Goal: Task Accomplishment & Management: Use online tool/utility

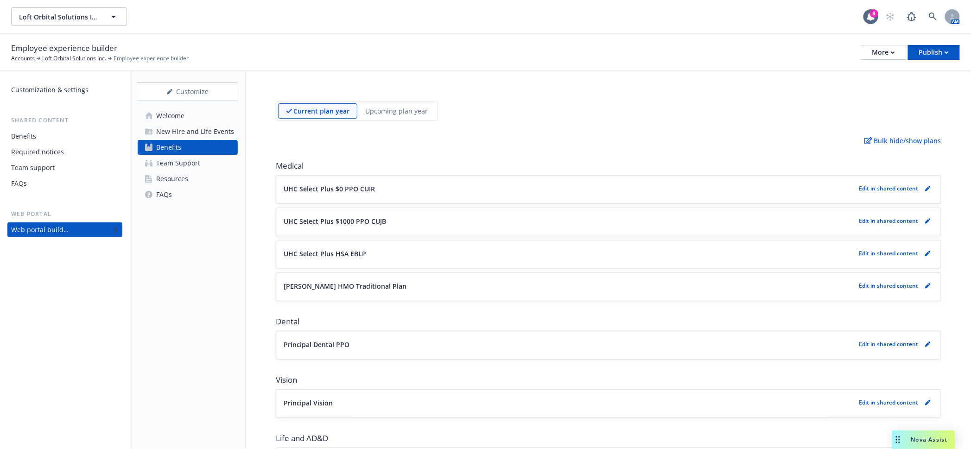
scroll to position [931, 0]
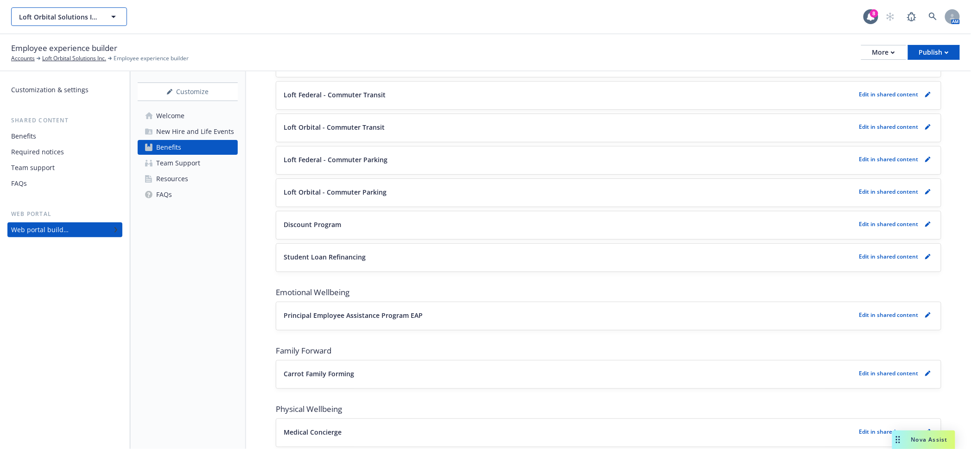
click at [69, 12] on span "Loft Orbital Solutions Inc." at bounding box center [59, 17] width 80 height 10
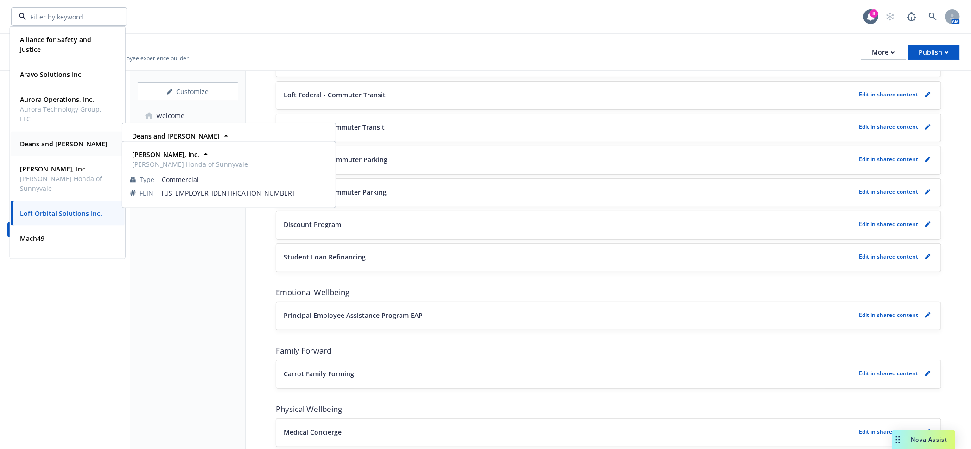
scroll to position [112, 0]
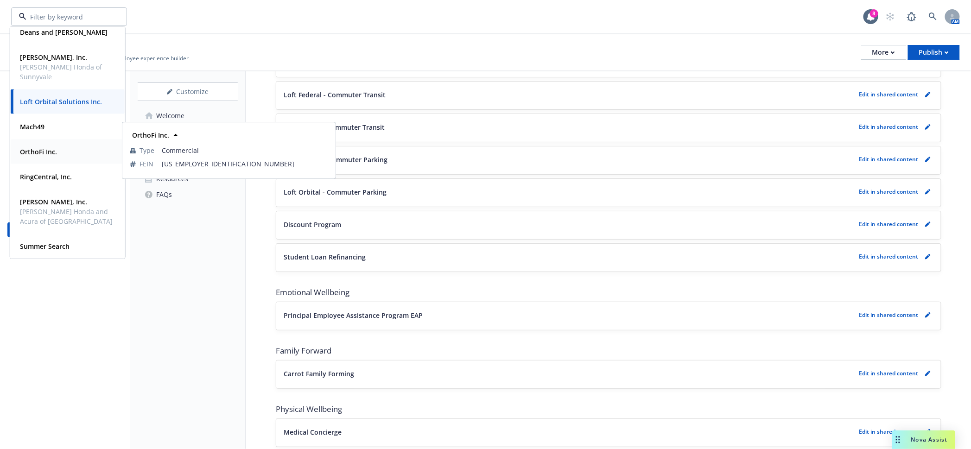
click at [57, 154] on div "OrthoFi Inc." at bounding box center [37, 151] width 43 height 13
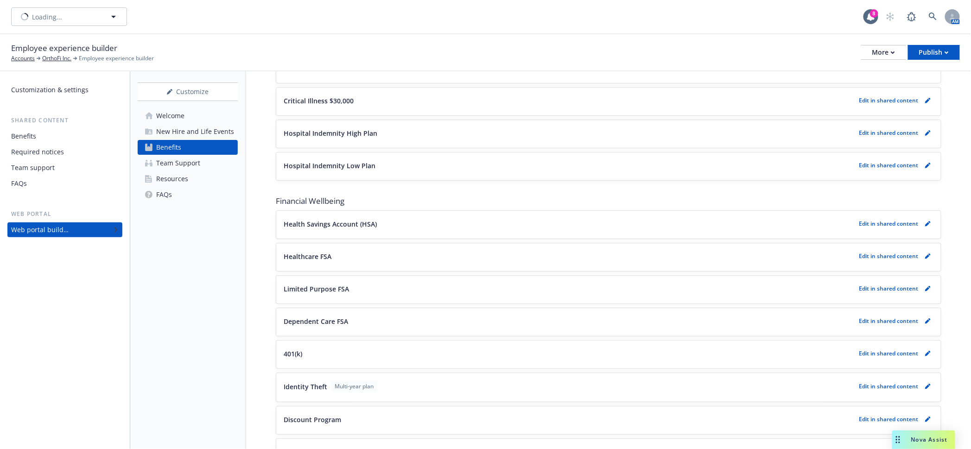
scroll to position [1004, 0]
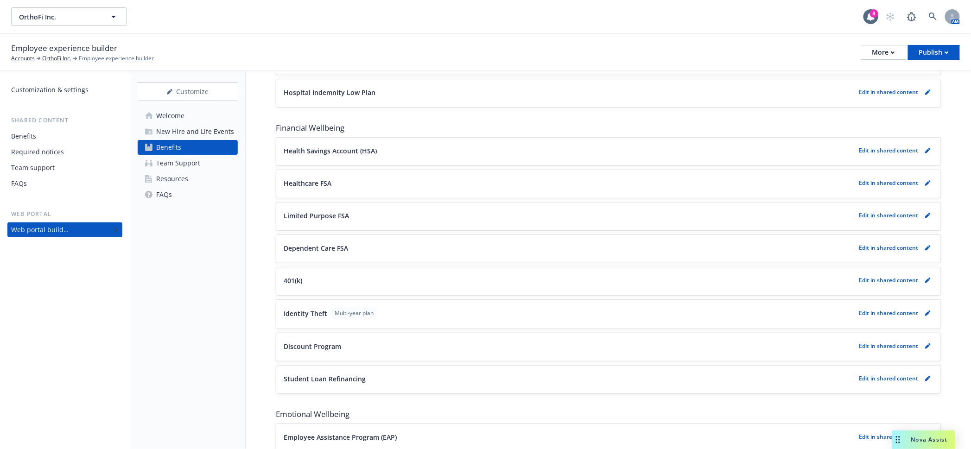
click at [180, 171] on div "Resources" at bounding box center [172, 178] width 32 height 15
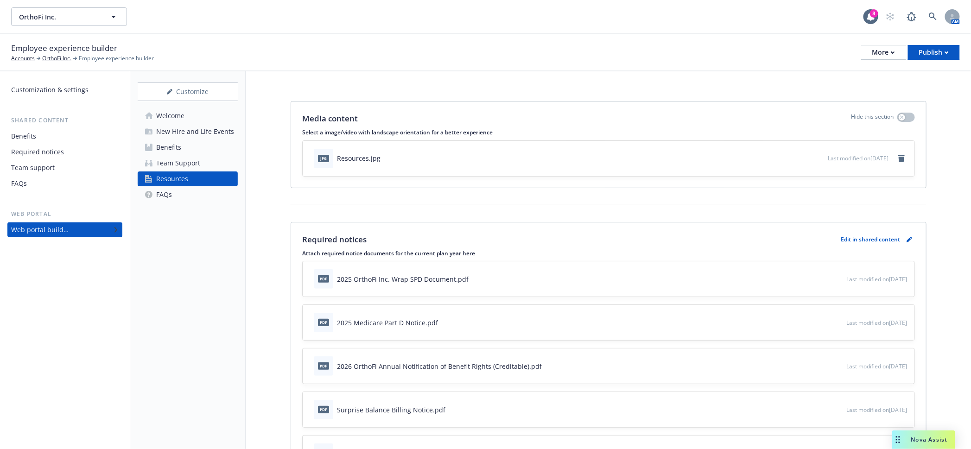
scroll to position [58, 0]
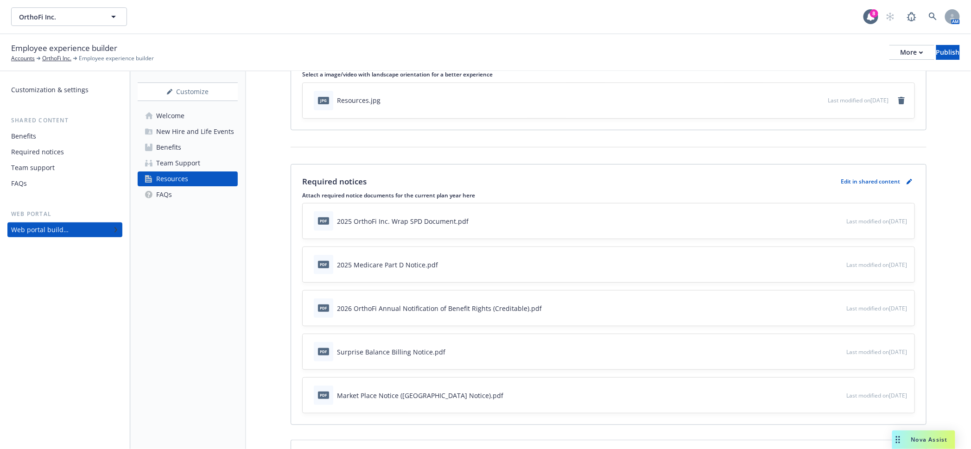
click at [924, 439] on span "Nova Assist" at bounding box center [929, 439] width 37 height 8
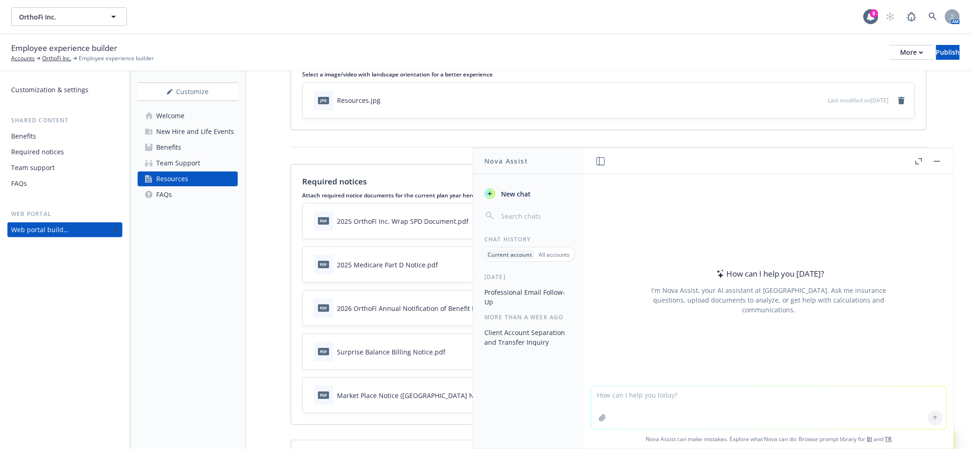
click at [655, 405] on textarea at bounding box center [768, 407] width 355 height 43
type textarea "C"
click at [633, 396] on textarea "creat 2 sentences" at bounding box center [768, 407] width 355 height 44
click at [631, 396] on textarea "creat 2 sentences" at bounding box center [768, 407] width 355 height 44
click at [722, 386] on div "create 2 sentences" at bounding box center [769, 407] width 356 height 44
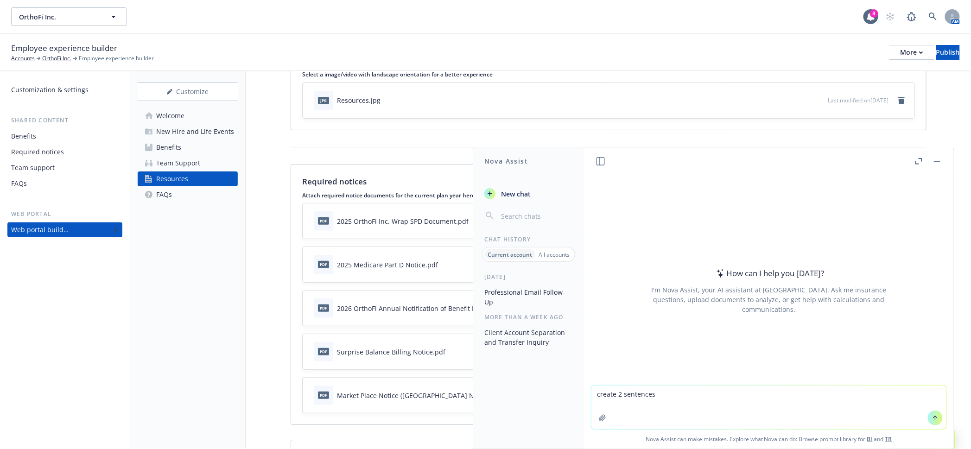
click at [721, 393] on textarea "create 2 sentences" at bounding box center [768, 407] width 355 height 44
type textarea "create 2 sentences explaining the change from strive website to newfront web"
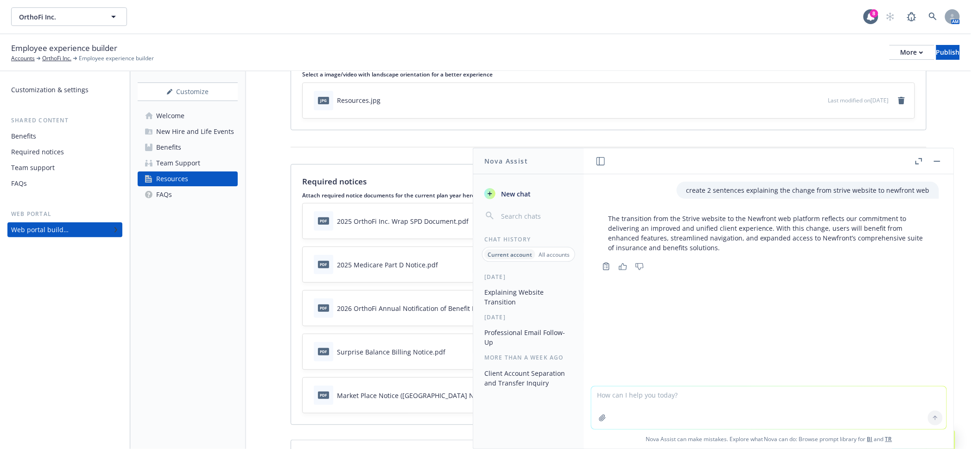
click at [690, 401] on textarea at bounding box center [768, 407] width 355 height 43
click at [675, 397] on textarea at bounding box center [768, 407] width 355 height 43
type textarea "L"
drag, startPoint x: 748, startPoint y: 398, endPoint x: 599, endPoint y: 387, distance: 149.6
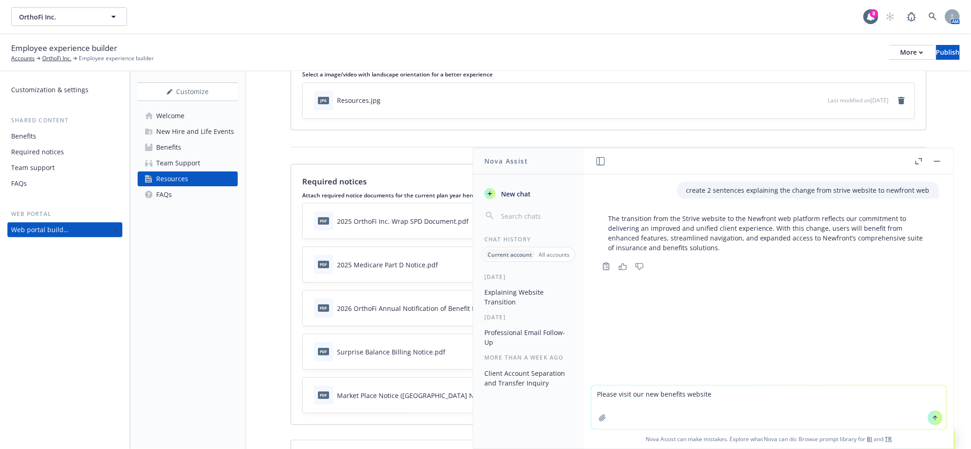
click at [599, 387] on div "Please visit our new benefits website Nova Assist can make mistakes. Explore wh…" at bounding box center [769, 416] width 370 height 63
click at [617, 397] on textarea "Please visit our new benefits website Larry Hopkins Honda Newfront Web." at bounding box center [768, 407] width 355 height 44
click at [694, 405] on textarea "Statring today Larry Hopkins has transitioned our benefits website to a new pla…" at bounding box center [768, 407] width 355 height 44
drag, startPoint x: 855, startPoint y: 406, endPoint x: 606, endPoint y: 395, distance: 249.5
click at [606, 395] on div "Statring today Larry Hopkins has transitioned our benefits website to a new pla…" at bounding box center [769, 416] width 370 height 63
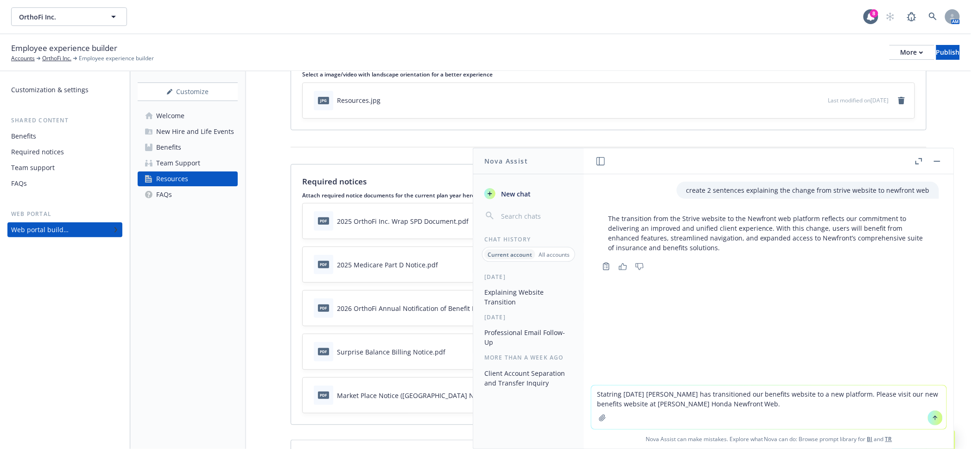
drag, startPoint x: 634, startPoint y: 397, endPoint x: 824, endPoint y: 400, distance: 189.5
click at [824, 400] on textarea "Statring today Larry Hopkins has transitioned our benefits website to a new pla…" at bounding box center [768, 407] width 355 height 44
click at [624, 399] on textarea "Statring today Larry Hopkins has transitioned our benefits website to a new pla…" at bounding box center [768, 407] width 355 height 44
type textarea "more professional Starting [DATE] [PERSON_NAME] has transitioned our benefits w…"
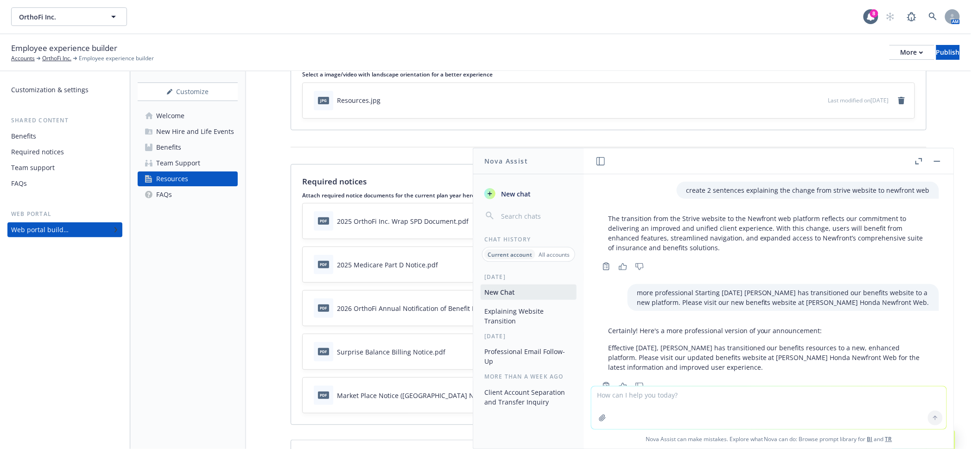
scroll to position [18, 0]
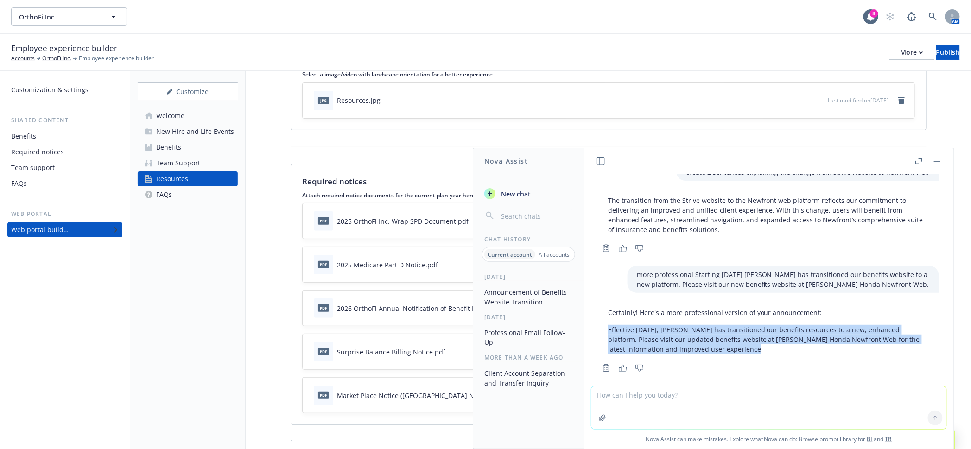
drag, startPoint x: 751, startPoint y: 344, endPoint x: 604, endPoint y: 328, distance: 148.7
click at [602, 326] on div "Certainly! Here's a more professional version of your announcement: Effective t…" at bounding box center [769, 331] width 340 height 54
copy p "Effective [DATE], [PERSON_NAME] has transitioned our benefits resources to a ne…"
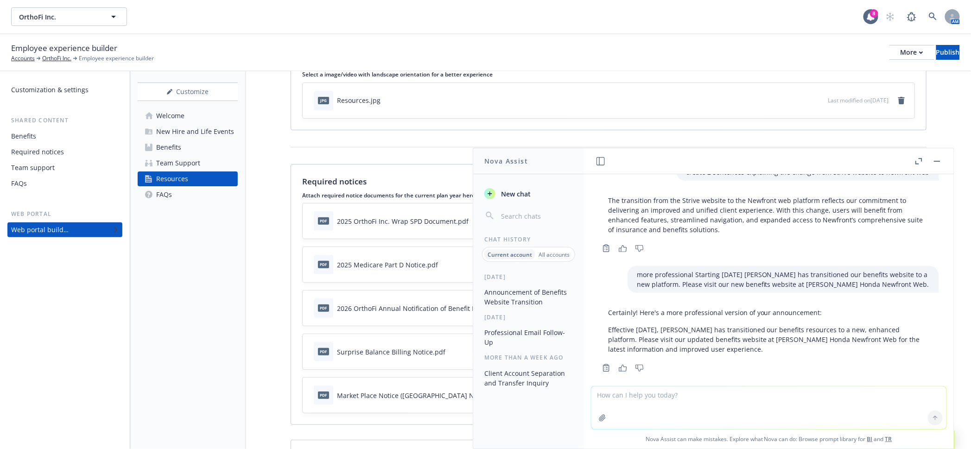
click at [747, 387] on div at bounding box center [769, 408] width 356 height 44
click at [738, 391] on textarea at bounding box center [768, 407] width 355 height 43
paste textarea "Effective [DATE], [PERSON_NAME] has transitioned our benefits resources to a ne…"
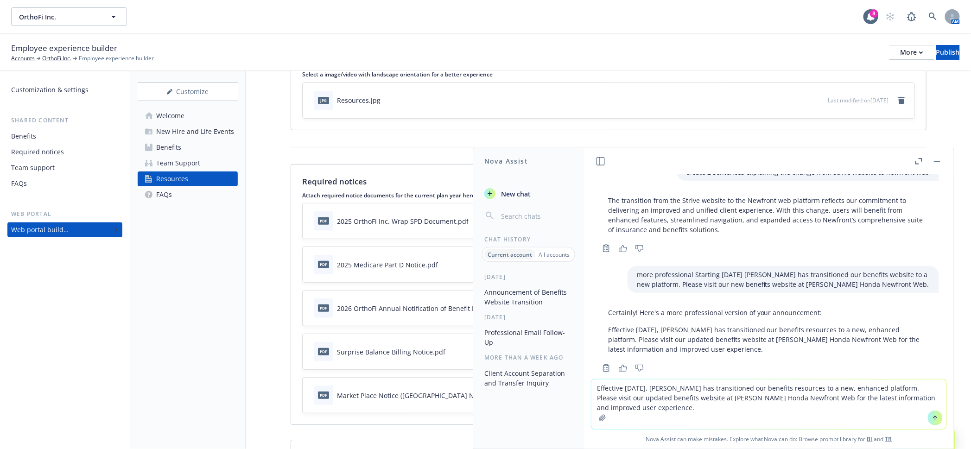
click at [813, 391] on textarea "Effective [DATE], [PERSON_NAME] has transitioned our benefits resources to a ne…" at bounding box center [768, 404] width 355 height 50
click at [675, 401] on textarea "Effective today, Larry Hopkins has transitioned our benefits website to a new, …" at bounding box center [768, 404] width 355 height 50
click at [675, 399] on textarea "Effective today, Larry Hopkins has transitioned our benefits website to a new, …" at bounding box center [768, 404] width 355 height 50
click at [832, 416] on textarea "Effective today, Larry Hopkins has transitioned our benefits website to a new, …" at bounding box center [768, 404] width 355 height 50
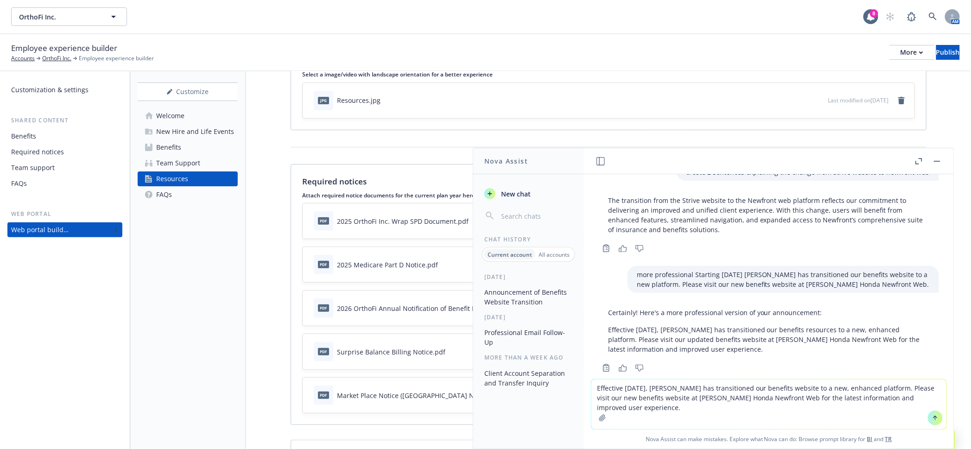
drag, startPoint x: 795, startPoint y: 408, endPoint x: 654, endPoint y: 410, distance: 140.8
click at [654, 410] on textarea "Effective today, Larry Hopkins has transitioned our benefits website to a new, …" at bounding box center [768, 404] width 355 height 50
click at [614, 388] on textarea "Effective today, Larry Hopkins has transitioned our benefits website to a new, …" at bounding box center [768, 404] width 355 height 50
type textarea "enhance the statement: Effective [DATE], [PERSON_NAME] has transitioned our ben…"
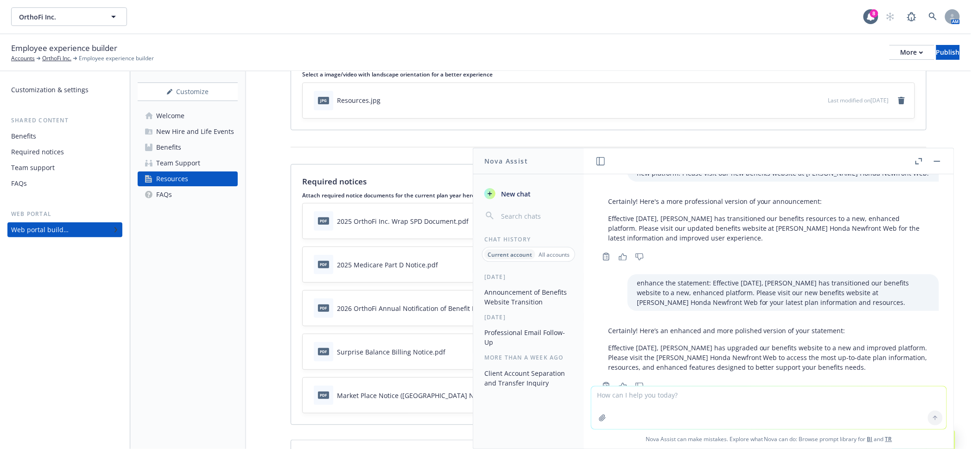
scroll to position [140, 0]
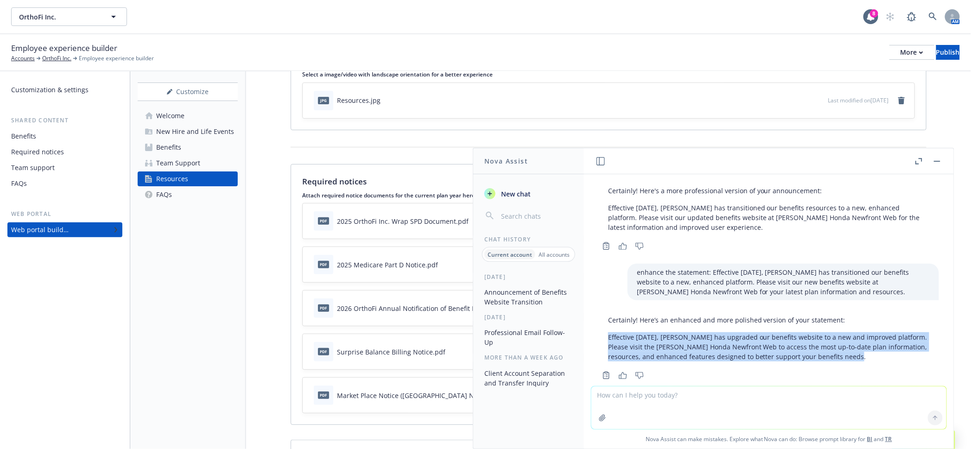
drag, startPoint x: 877, startPoint y: 343, endPoint x: 598, endPoint y: 322, distance: 279.6
click at [598, 322] on div "Certainly! Here’s an enhanced and more polished version of your statement: Effe…" at bounding box center [768, 346] width 355 height 70
copy p "Effective [DATE], [PERSON_NAME] has upgraded our benefits website to a new and …"
click at [941, 157] on button "button" at bounding box center [936, 161] width 11 height 11
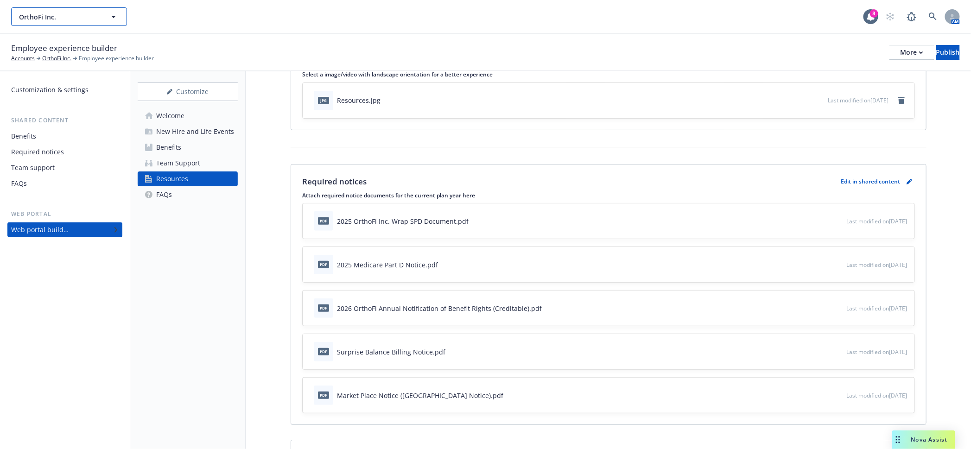
click at [68, 7] on button "OrthoFi Inc." at bounding box center [69, 16] width 116 height 19
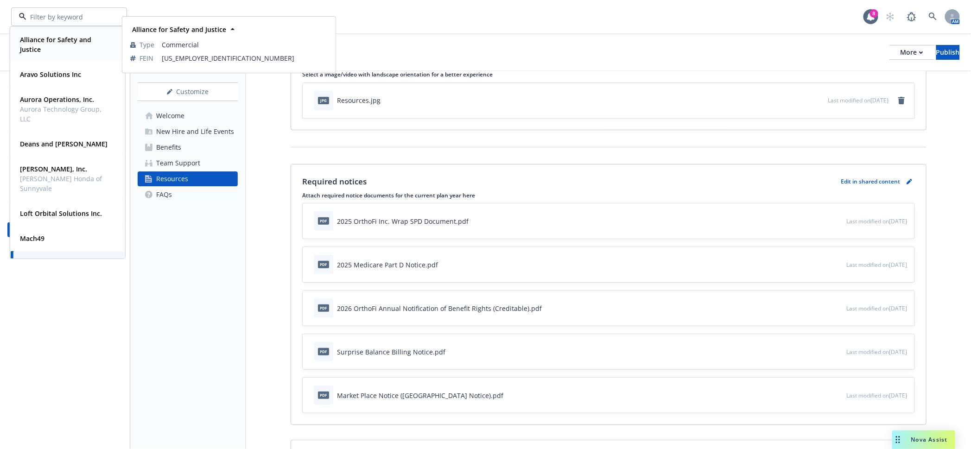
click at [72, 38] on strong "Alliance for Safety and Justice" at bounding box center [55, 44] width 71 height 19
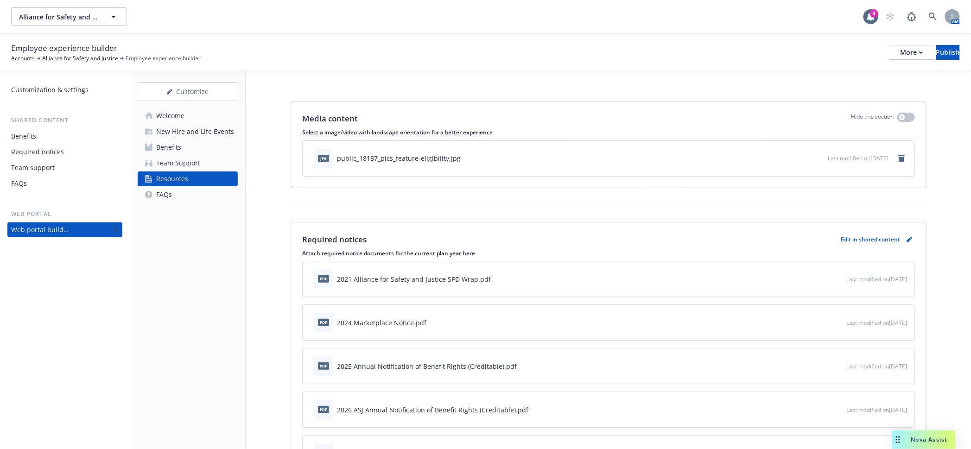
drag, startPoint x: 0, startPoint y: 0, endPoint x: 230, endPoint y: 277, distance: 359.9
click at [234, 290] on div "Customize Welcome New Hire and Life Events Benefits Team Support Resources FAQs" at bounding box center [188, 260] width 116 height 378
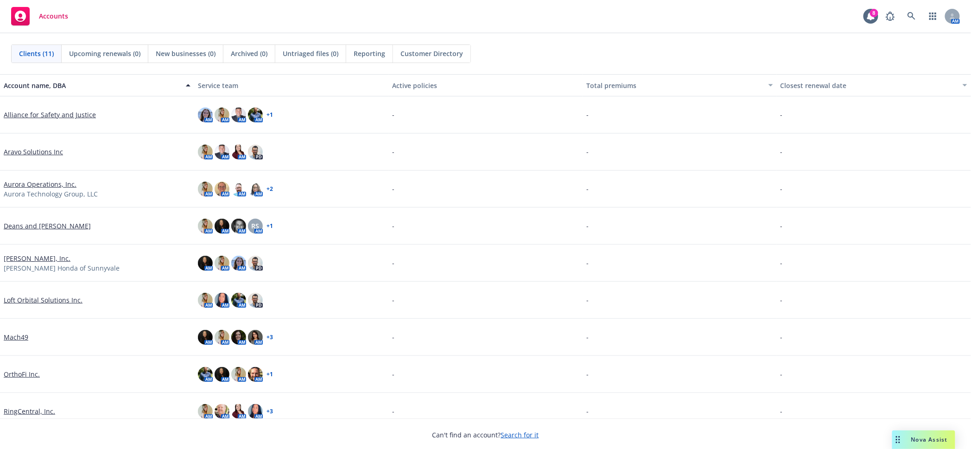
click at [44, 183] on link "Aurora Operations, Inc." at bounding box center [40, 184] width 73 height 10
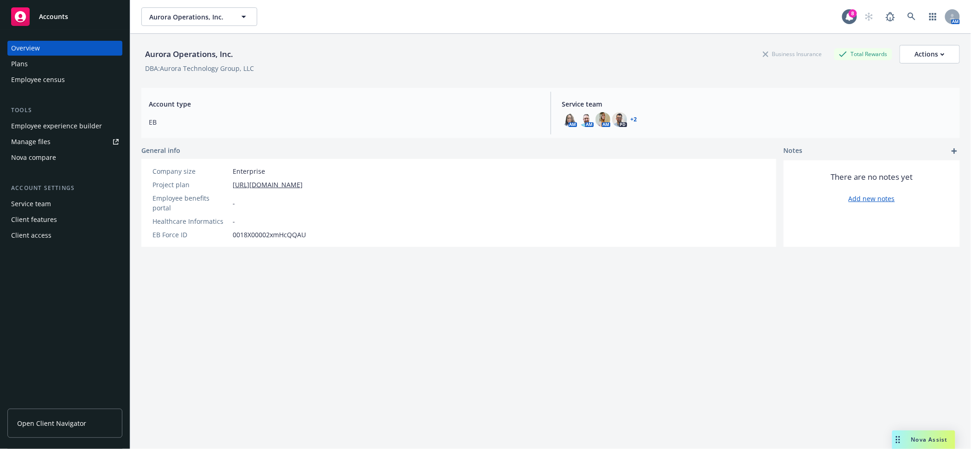
click at [32, 134] on div "Manage files" at bounding box center [30, 141] width 39 height 15
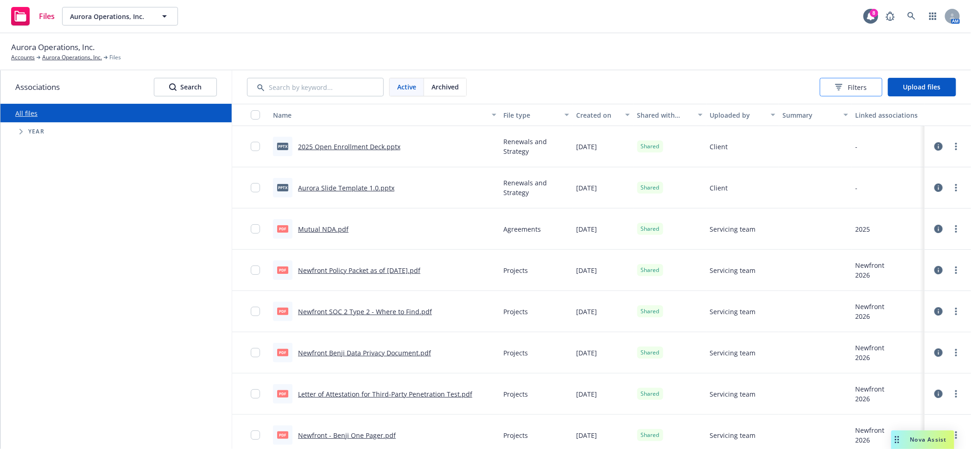
click at [838, 86] on div "Filters" at bounding box center [851, 87] width 32 height 10
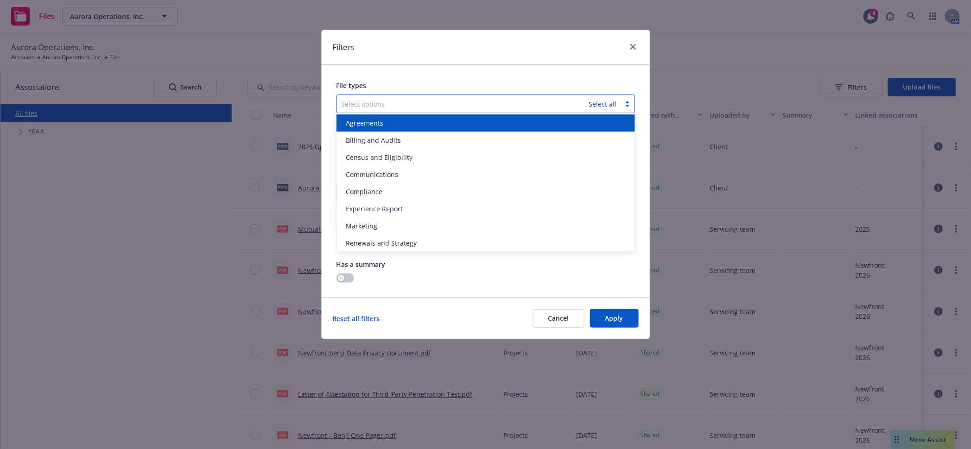
click at [362, 98] on div at bounding box center [462, 103] width 243 height 11
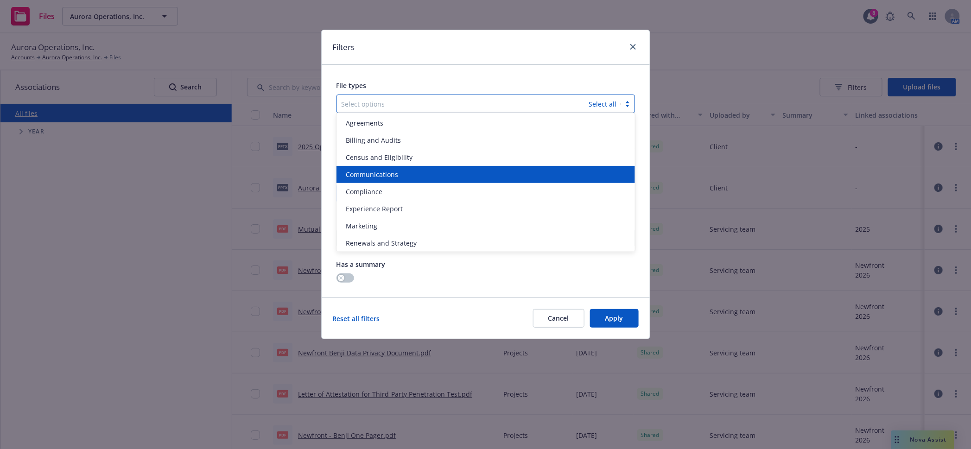
click at [379, 174] on span "Communications" at bounding box center [372, 175] width 52 height 10
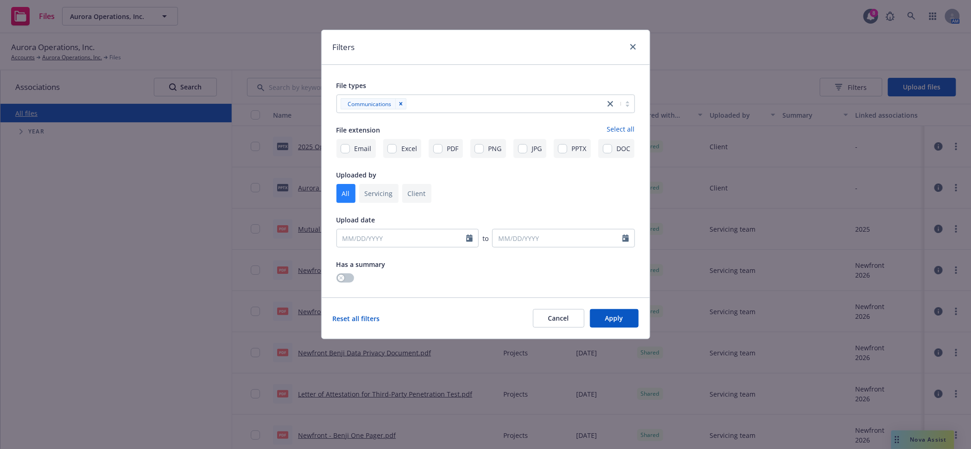
click at [466, 305] on div "Reset all filters Cancel Apply" at bounding box center [486, 317] width 328 height 41
click at [611, 314] on span "Apply" at bounding box center [614, 318] width 18 height 9
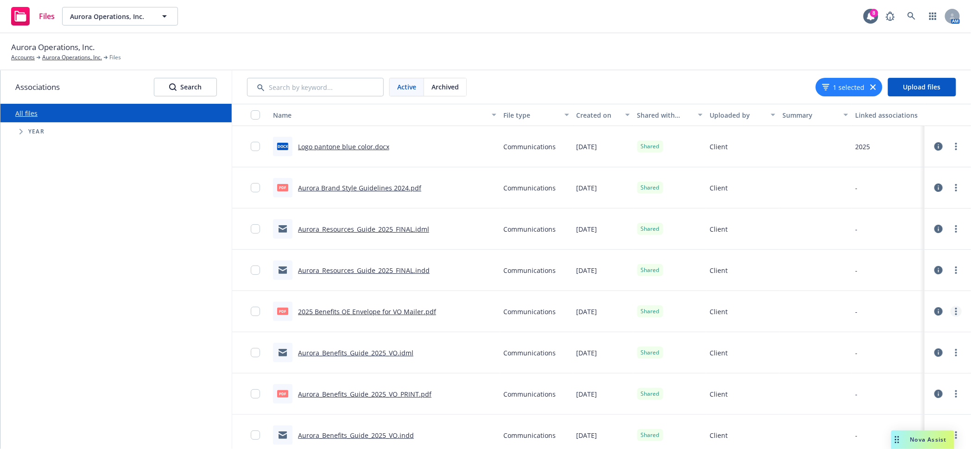
click at [955, 308] on icon "more" at bounding box center [956, 311] width 2 height 7
click at [897, 350] on link "Download" at bounding box center [907, 358] width 92 height 19
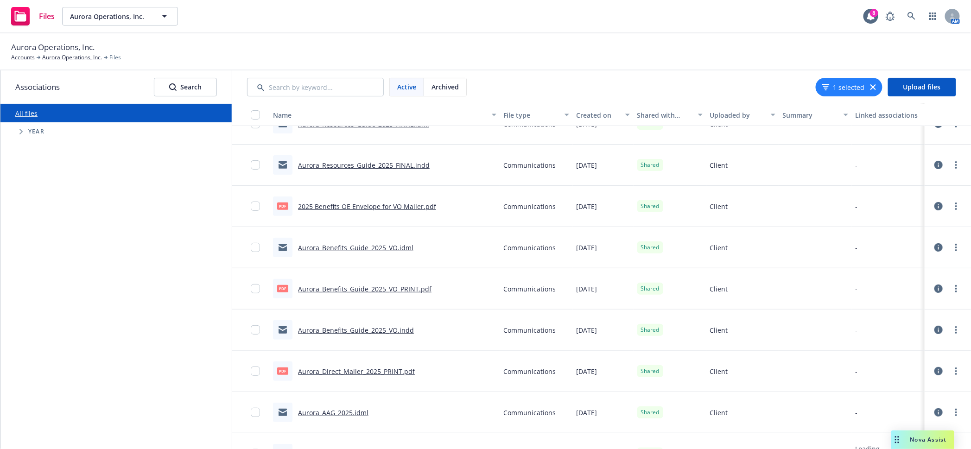
scroll to position [115, 0]
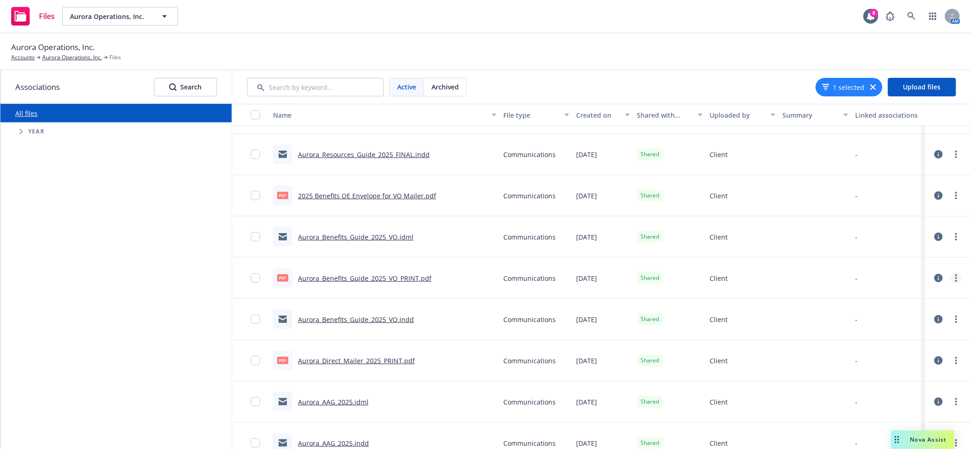
click at [955, 277] on circle "more" at bounding box center [956, 278] width 2 height 2
click at [899, 315] on link "Download" at bounding box center [907, 324] width 92 height 19
click at [950, 355] on link "more" at bounding box center [955, 360] width 11 height 11
click at [903, 400] on link "Download" at bounding box center [907, 405] width 92 height 19
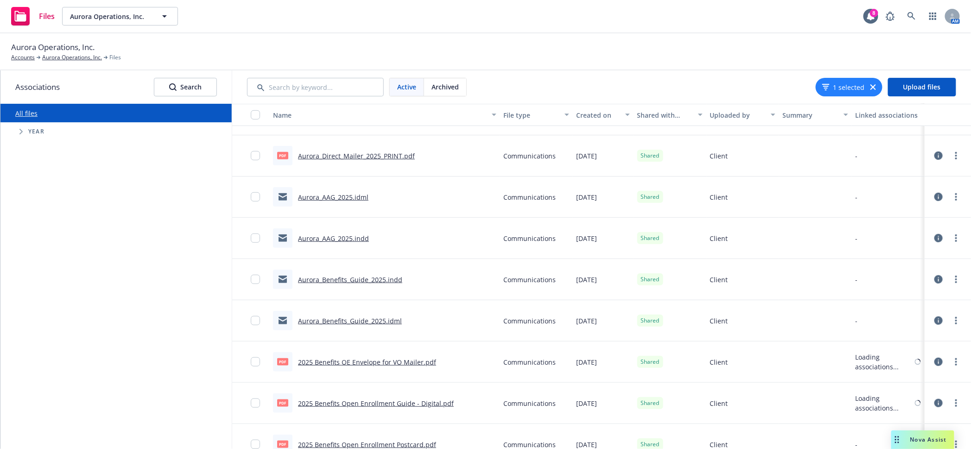
scroll to position [347, 0]
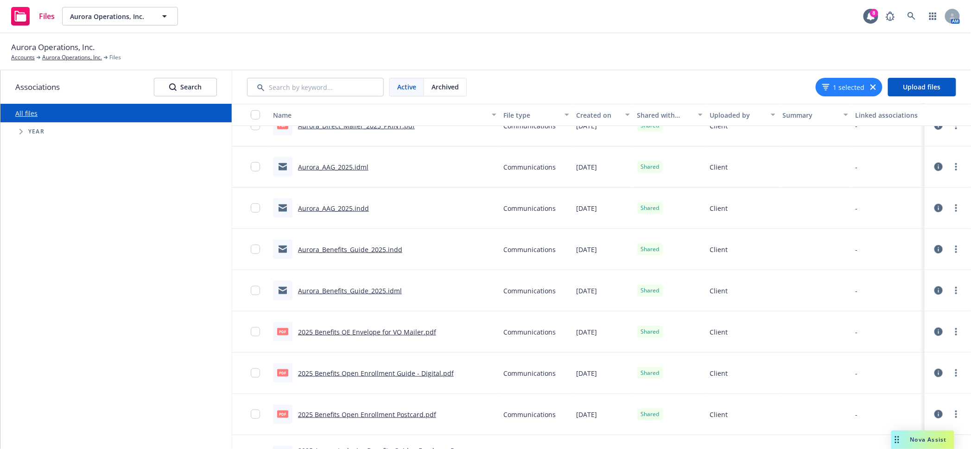
click at [953, 324] on div at bounding box center [948, 331] width 28 height 19
click at [950, 326] on link "more" at bounding box center [955, 331] width 11 height 11
click at [883, 368] on link "Download" at bounding box center [907, 377] width 92 height 19
click at [950, 367] on link "more" at bounding box center [955, 372] width 11 height 11
click at [896, 317] on link "Download" at bounding box center [915, 314] width 92 height 19
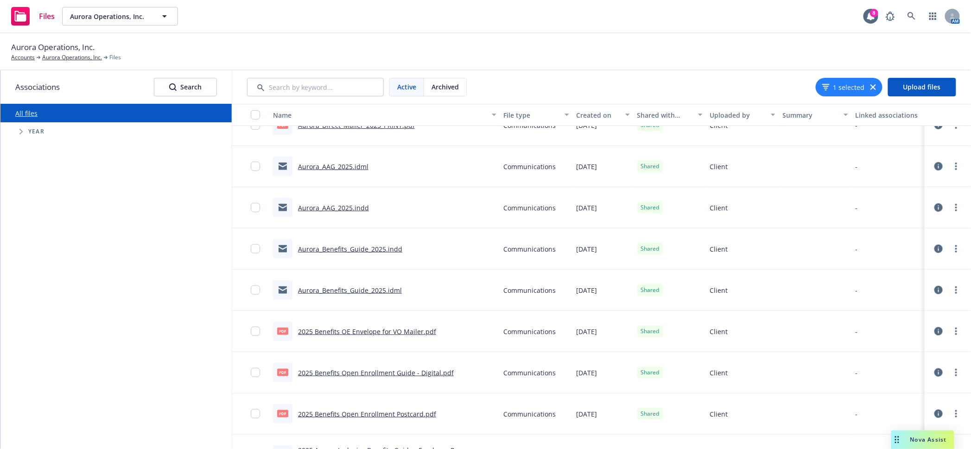
scroll to position [463, 0]
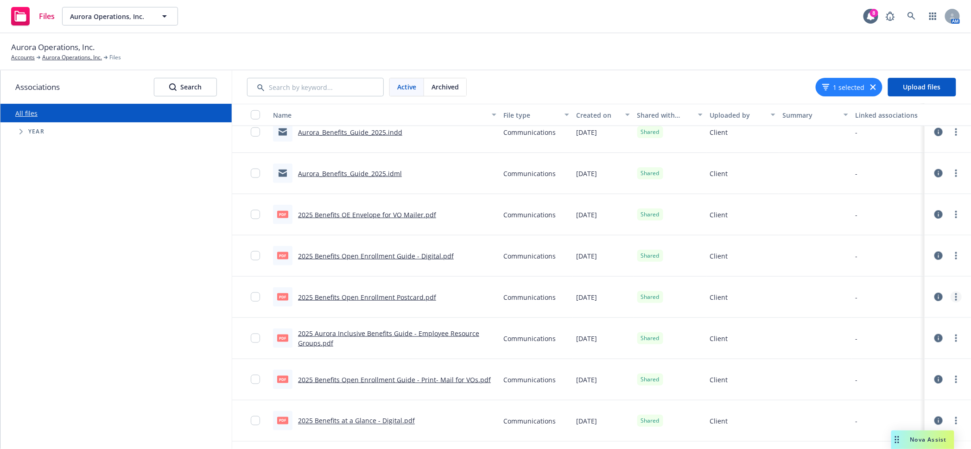
click at [955, 293] on icon "more" at bounding box center [956, 296] width 2 height 7
click at [921, 339] on link "Download" at bounding box center [907, 343] width 92 height 19
click at [950, 374] on link "more" at bounding box center [955, 379] width 11 height 11
click at [919, 325] on link "Download" at bounding box center [915, 320] width 92 height 19
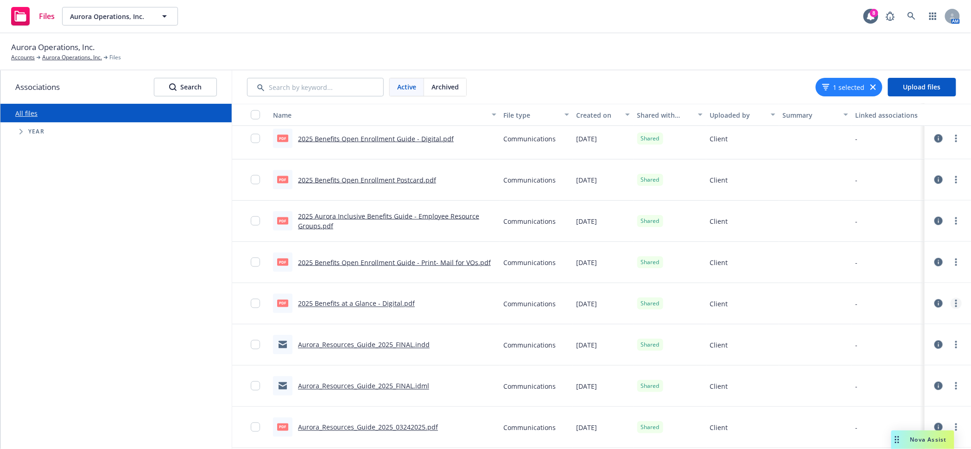
click at [950, 298] on link "more" at bounding box center [955, 303] width 11 height 11
click at [926, 343] on link "Download" at bounding box center [907, 349] width 92 height 19
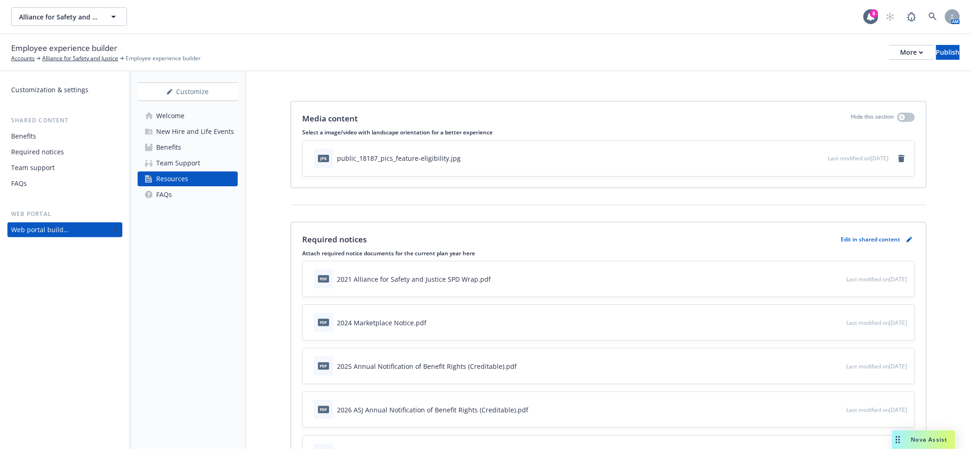
scroll to position [58, 0]
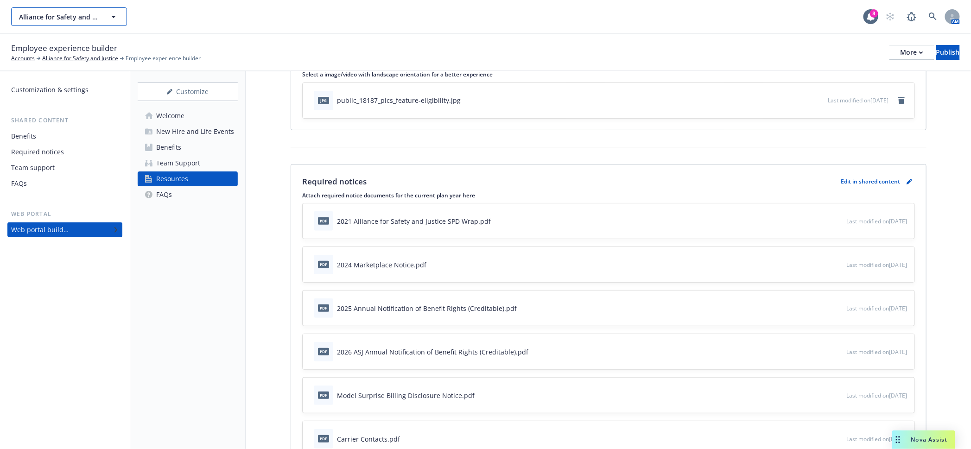
click at [82, 15] on span "Alliance for Safety and Justice" at bounding box center [59, 17] width 80 height 10
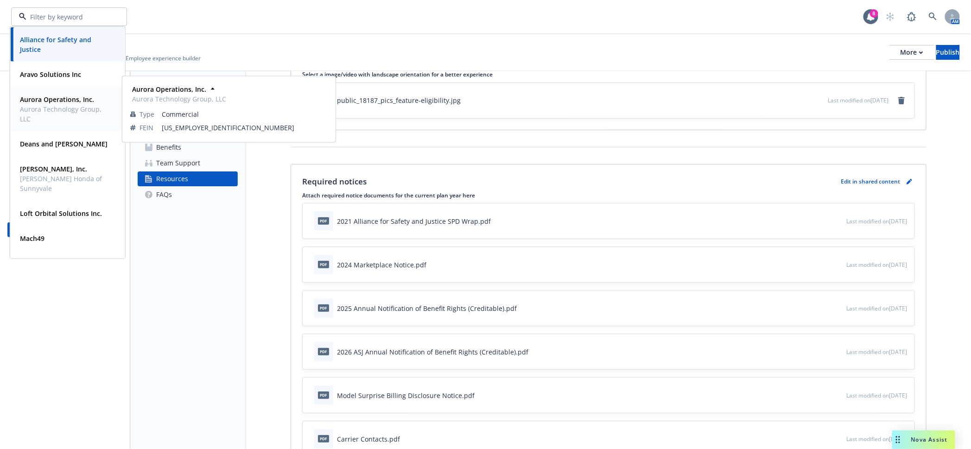
click at [71, 96] on strong "Aurora Operations, Inc." at bounding box center [57, 99] width 74 height 9
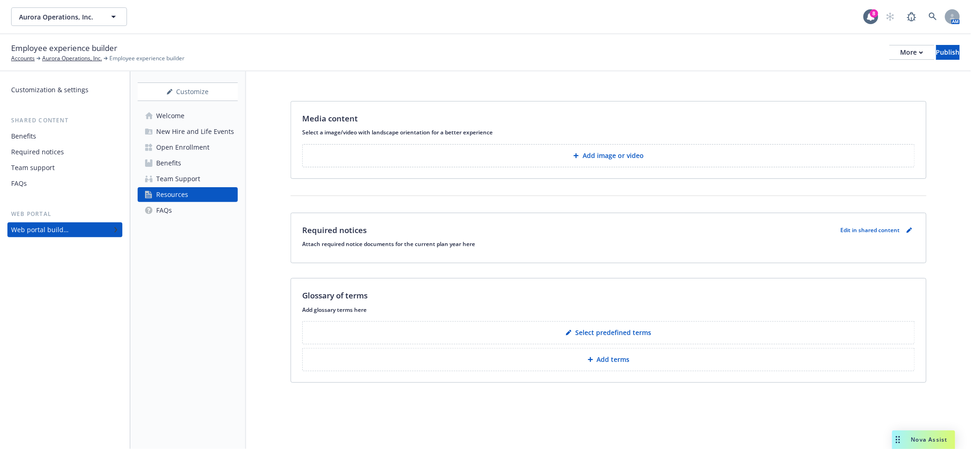
click at [176, 171] on div "Team Support" at bounding box center [178, 178] width 44 height 15
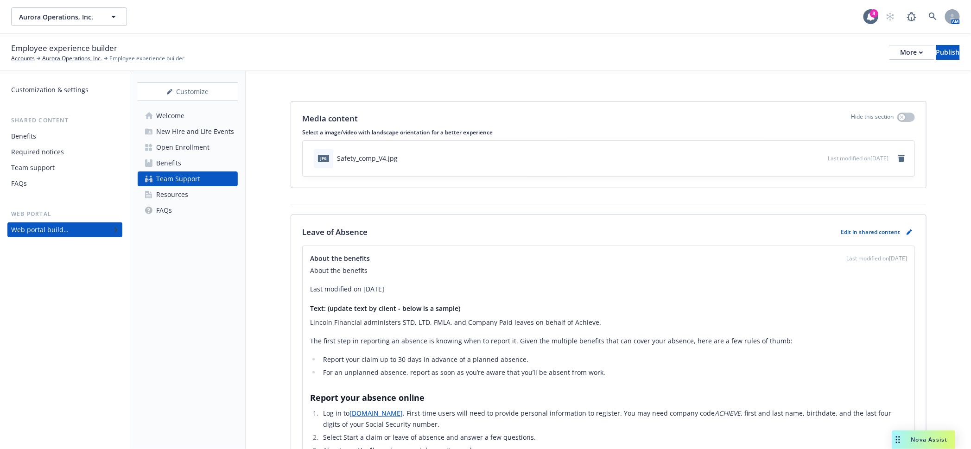
click at [180, 156] on link "Benefits" at bounding box center [188, 163] width 100 height 15
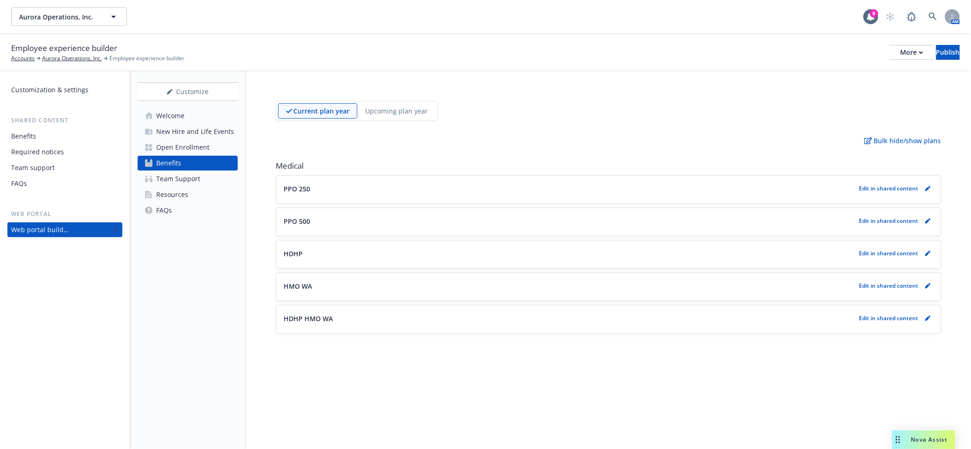
click at [187, 140] on div "Open Enrollment" at bounding box center [182, 147] width 53 height 15
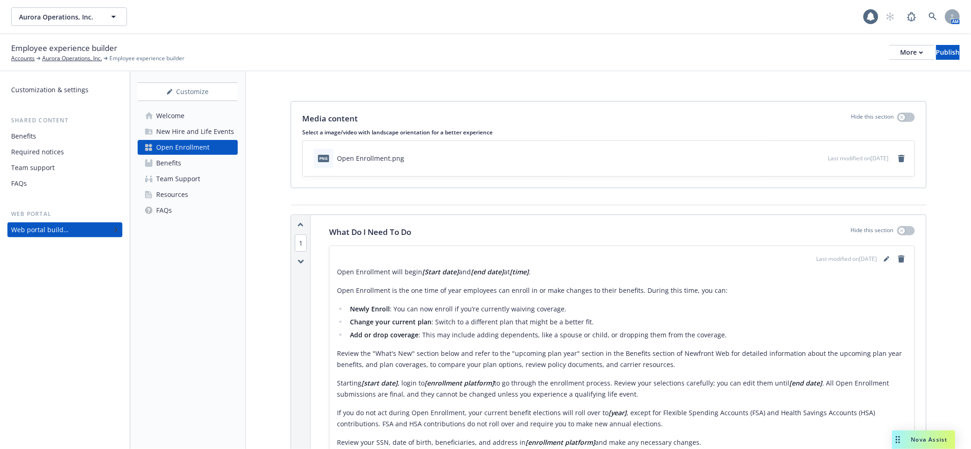
click at [193, 124] on div "New Hire and Life Events" at bounding box center [195, 131] width 78 height 15
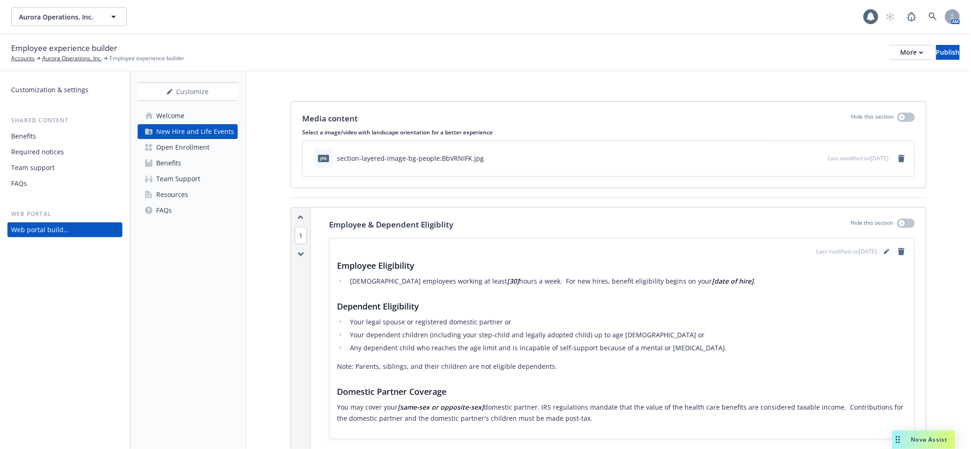
click at [190, 140] on div "Open Enrollment" at bounding box center [182, 147] width 53 height 15
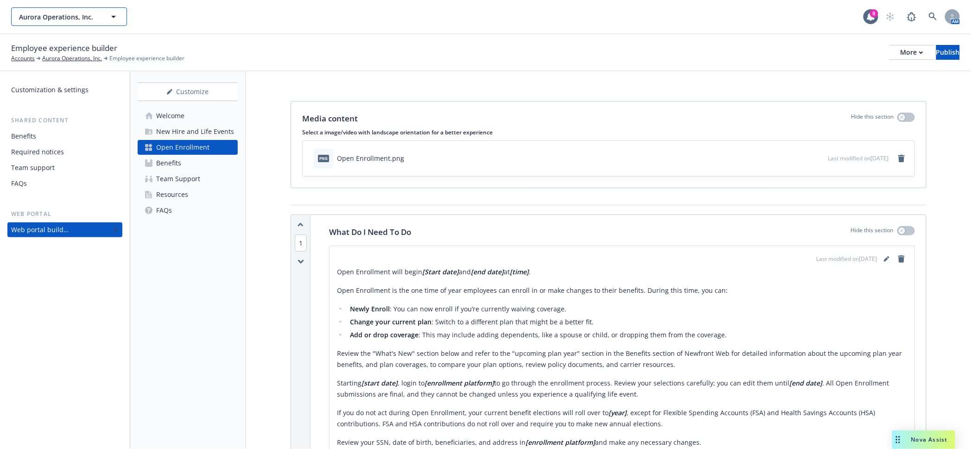
click at [76, 12] on span "Aurora Operations, Inc." at bounding box center [59, 17] width 80 height 10
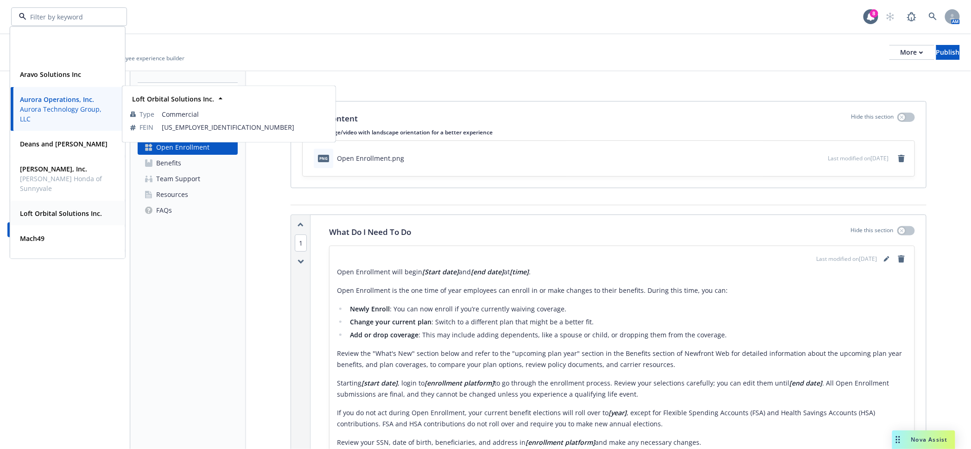
scroll to position [112, 0]
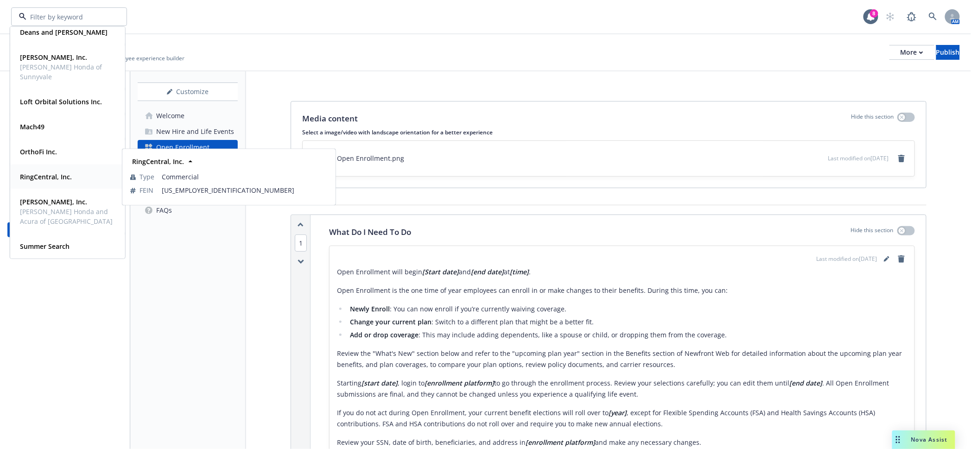
click at [68, 175] on strong "RingCentral, Inc." at bounding box center [46, 176] width 52 height 9
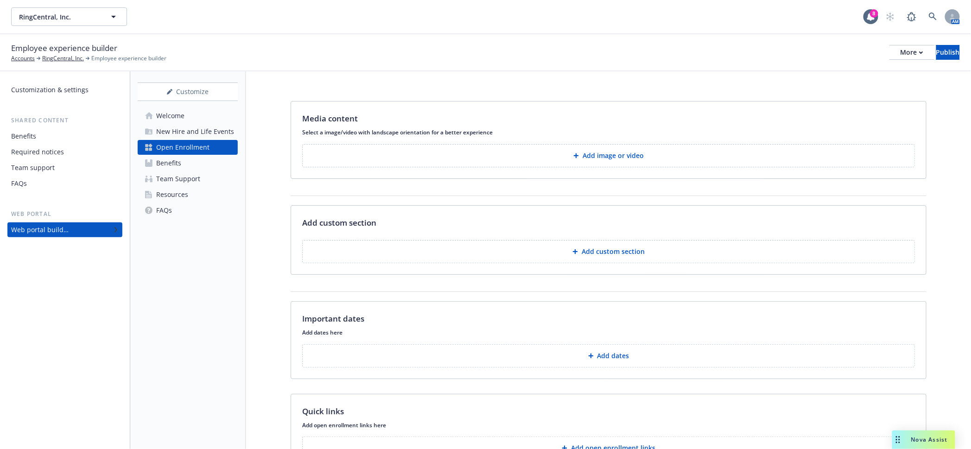
click at [165, 156] on div "Benefits" at bounding box center [168, 163] width 25 height 15
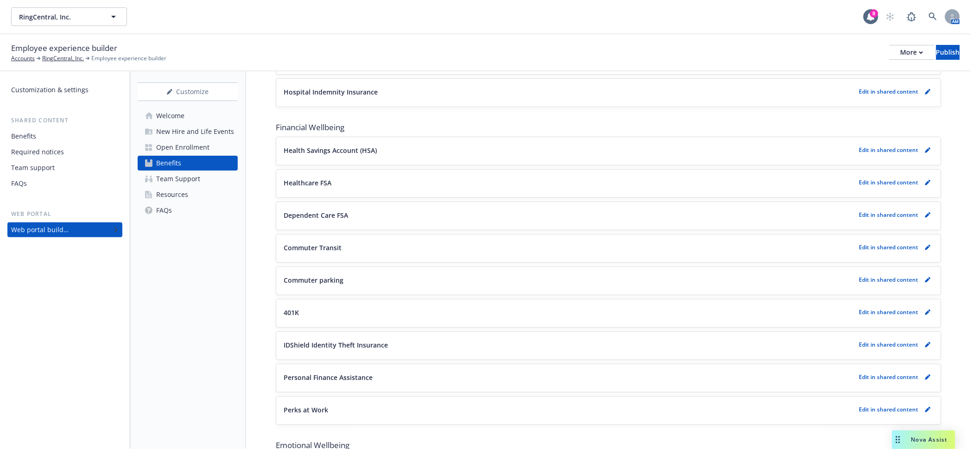
scroll to position [1104, 0]
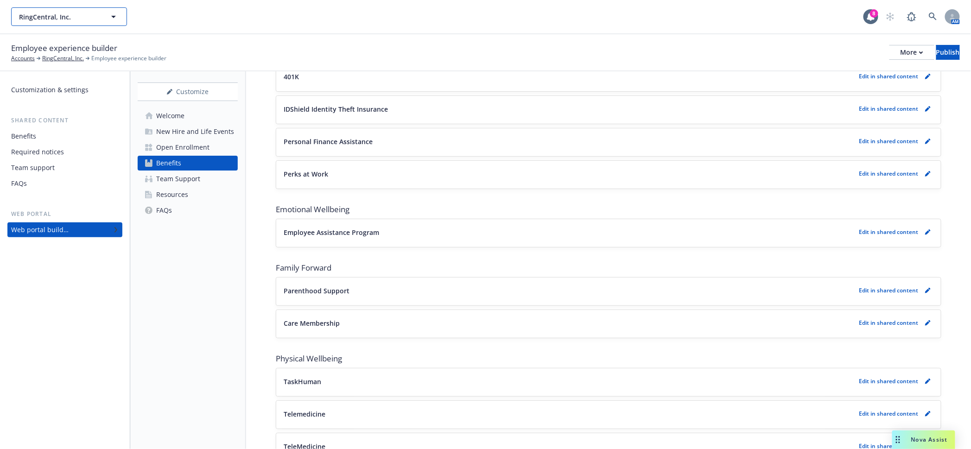
click at [91, 13] on span "RingCentral, Inc." at bounding box center [59, 17] width 80 height 10
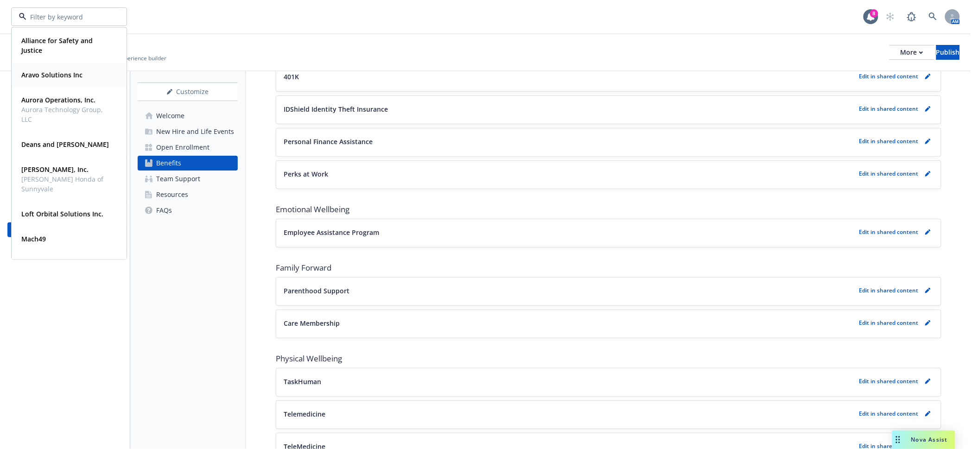
click at [62, 78] on strong "Aravo Solutions Inc" at bounding box center [51, 75] width 61 height 9
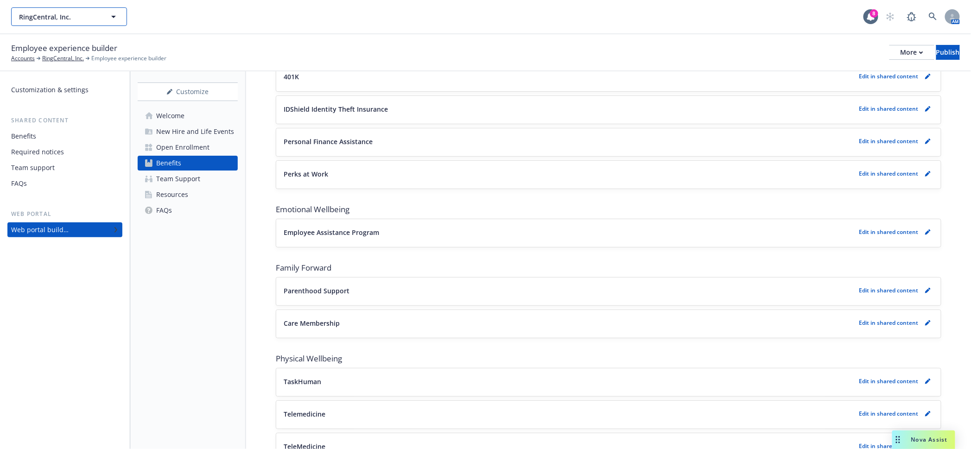
click at [86, 19] on span "RingCentral, Inc." at bounding box center [59, 17] width 80 height 10
type input "RingCentral, Inc."
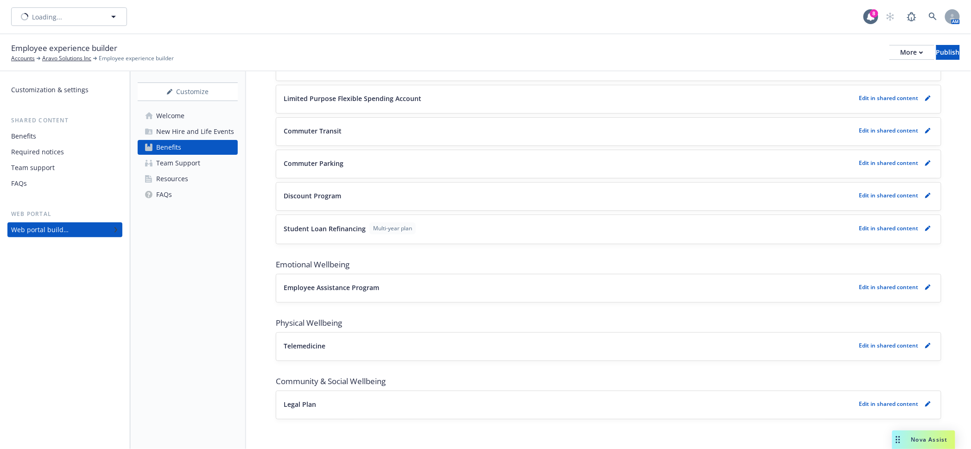
scroll to position [764, 0]
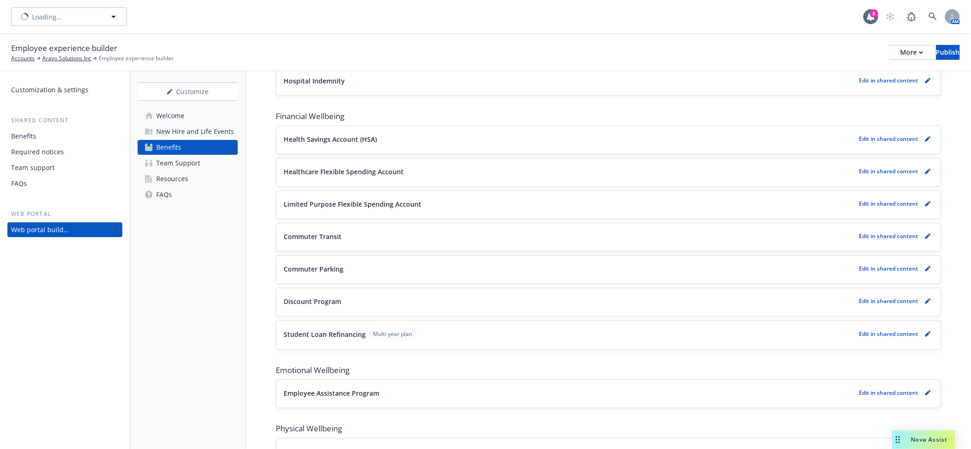
click at [190, 34] on div "Employee experience builder Accounts Aravo Solutions Inc Employee experience bu…" at bounding box center [485, 52] width 971 height 37
click at [68, 21] on button "Aravo Solutions Inc" at bounding box center [69, 16] width 116 height 19
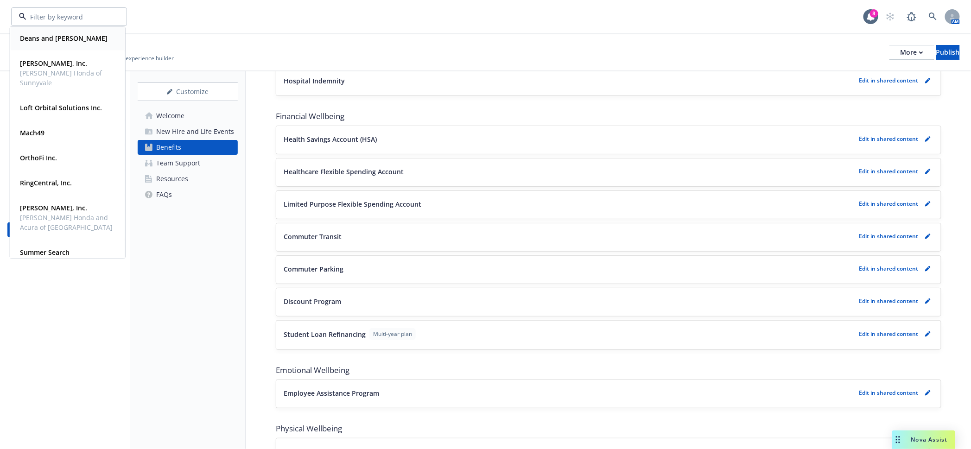
scroll to position [112, 0]
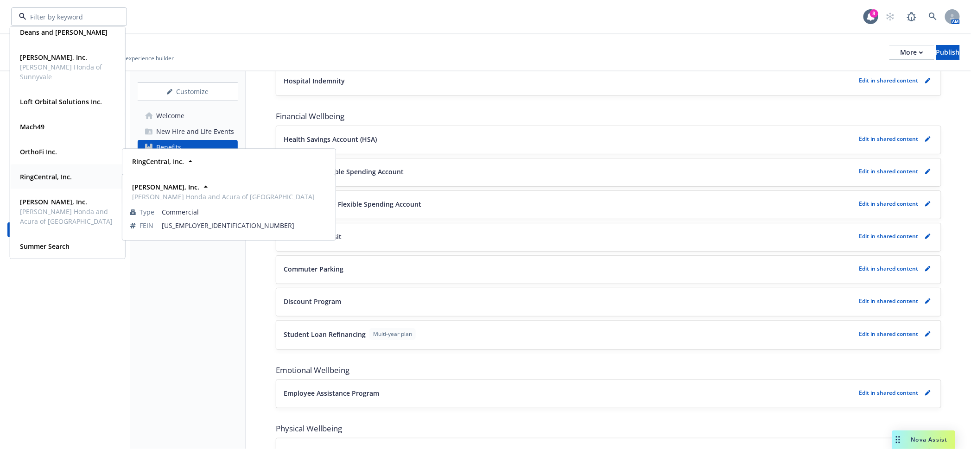
click at [51, 183] on div "RingCentral, Inc. Type Commercial FEIN 94-3322844" at bounding box center [68, 176] width 114 height 25
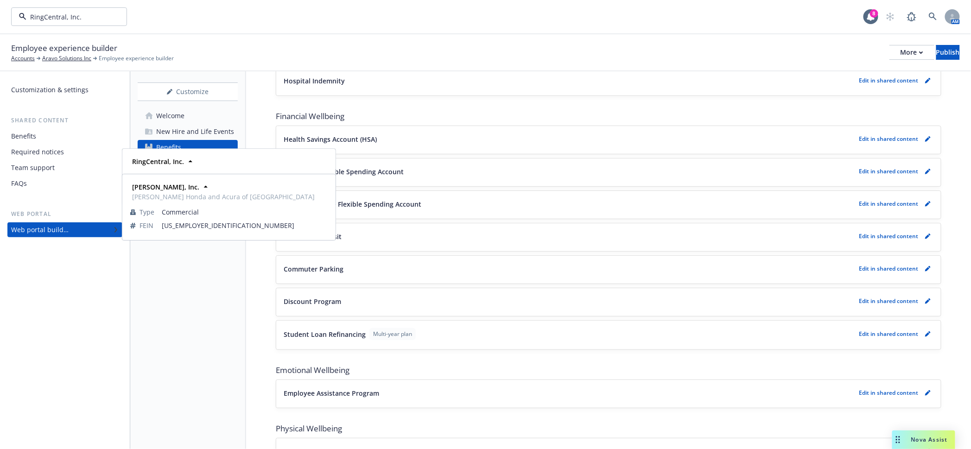
scroll to position [1104, 0]
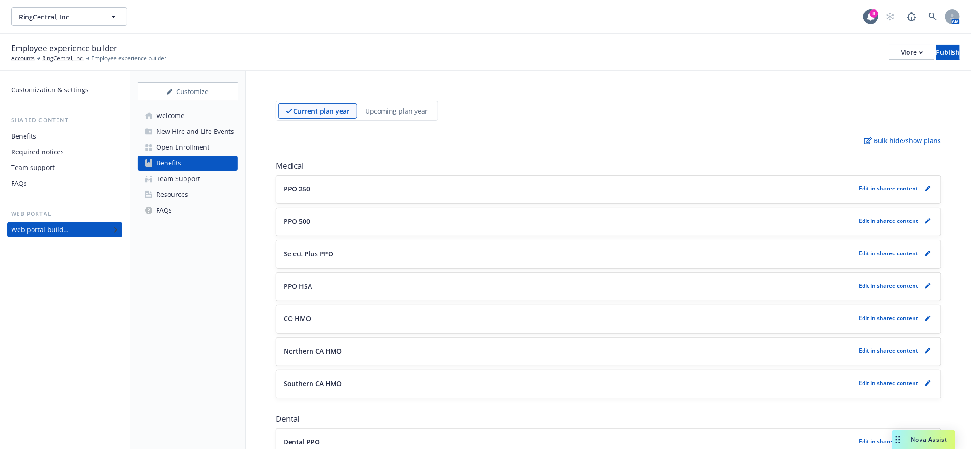
scroll to position [1104, 0]
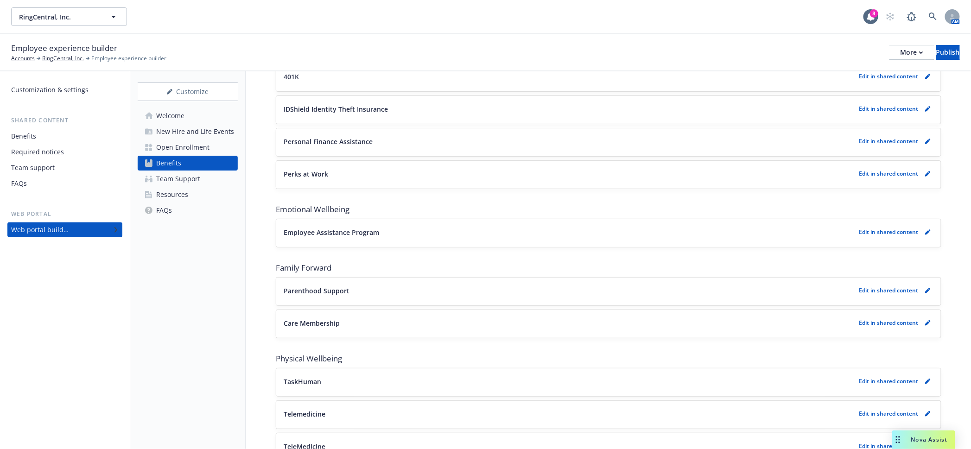
click at [916, 443] on span "Nova Assist" at bounding box center [929, 439] width 37 height 8
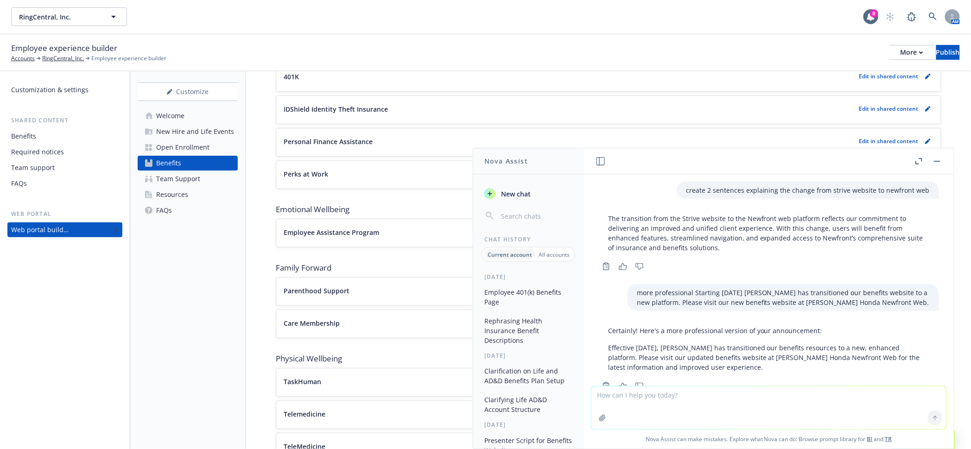
click at [694, 400] on textarea at bounding box center [768, 407] width 355 height 43
type textarea "E"
type textarea "p"
paste textarea "Cigna plans will continue to be offered nationwide with an additional 4th optio…"
type textarea "rephrase: Cigna plans will continue to be offered nationwide with an additional…"
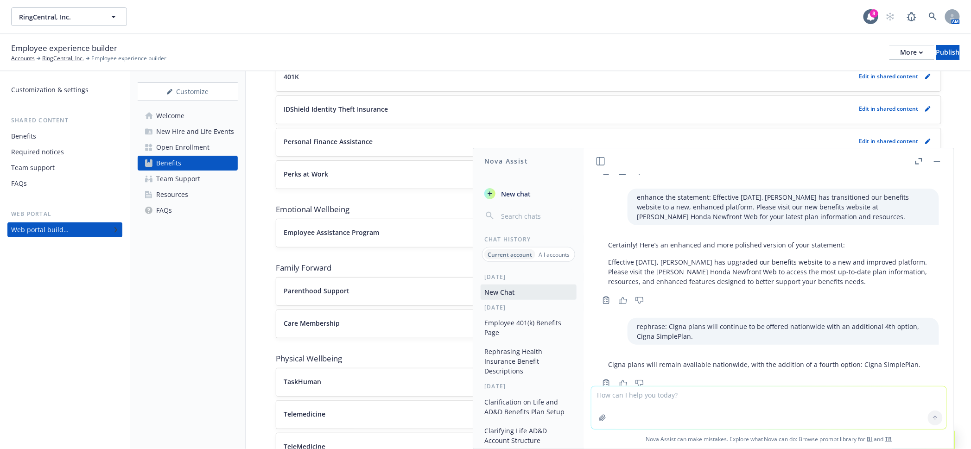
scroll to position [216, 0]
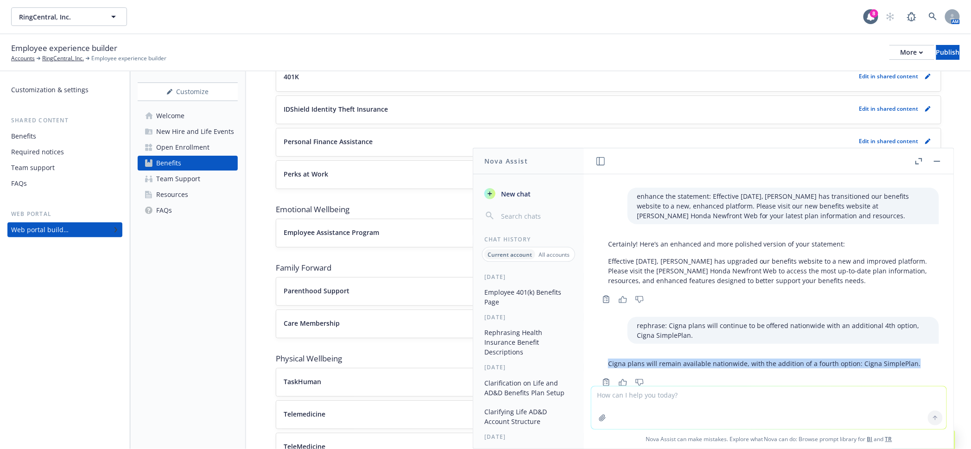
drag, startPoint x: 907, startPoint y: 343, endPoint x: 606, endPoint y: 338, distance: 300.7
click at [606, 355] on div "Cigna plans will remain available nationwide, with the addition of a fourth opt…" at bounding box center [764, 363] width 331 height 17
copy p "Cigna plans will remain available nationwide, with the addition of a fourth opt…"
click at [758, 404] on textarea at bounding box center [768, 407] width 355 height 43
paste textarea "Cigna plans will remain available nationwide, with the addition of a fourth opt…"
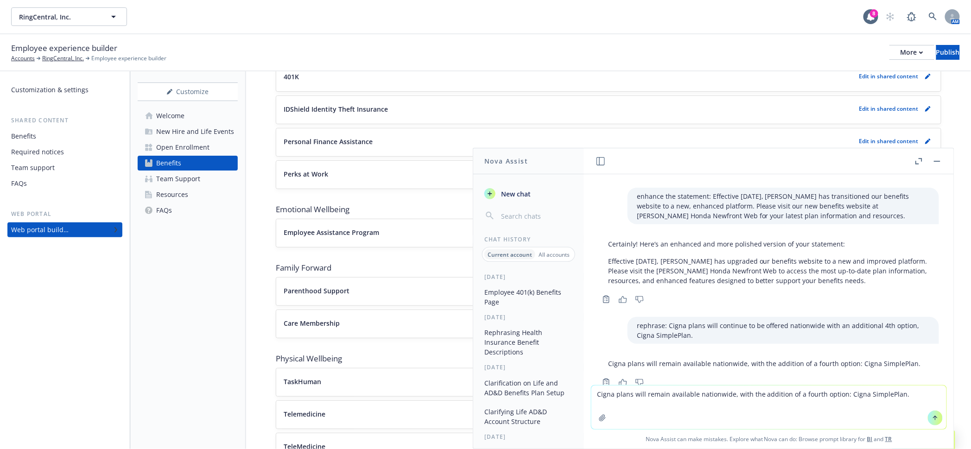
click at [863, 396] on textarea "Cigna plans will remain available nationwide, with the addition of a fourth opt…" at bounding box center [768, 407] width 355 height 44
click at [819, 397] on textarea "Cigna plans will remain available nationwide, with the addition of a fourth opt…" at bounding box center [768, 407] width 355 height 44
click at [859, 398] on textarea "Cigna plans will remain available nationwide, with the addition of a fourth opt…" at bounding box center [768, 407] width 355 height 44
type textarea "Cigna plans will remain available nationwide, with the addition of a fourth opt…"
drag, startPoint x: 911, startPoint y: 346, endPoint x: 600, endPoint y: 341, distance: 310.4
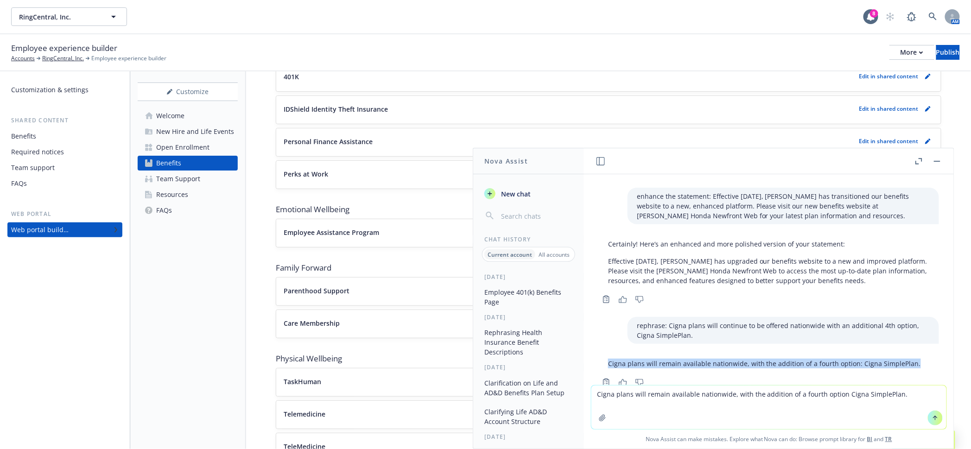
click at [600, 355] on div "Cigna plans will remain available nationwide, with the addition of a fourth opt…" at bounding box center [764, 363] width 331 height 17
copy p "Cigna plans will remain available nationwide, with the addition of a fourth opt…"
